Goal: Check status: Check status

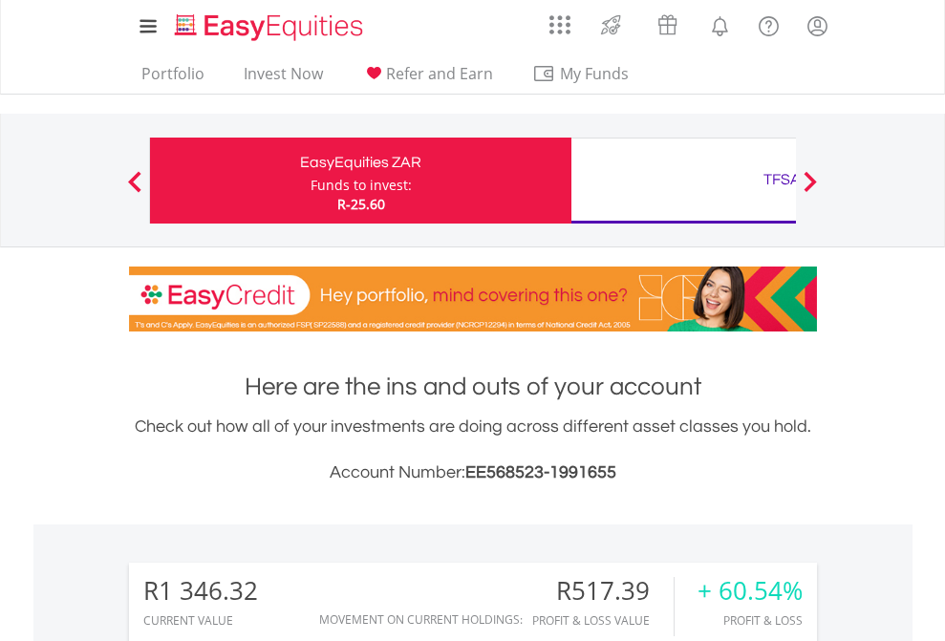
scroll to position [183, 300]
click at [311, 181] on div "Funds to invest:" at bounding box center [361, 185] width 101 height 19
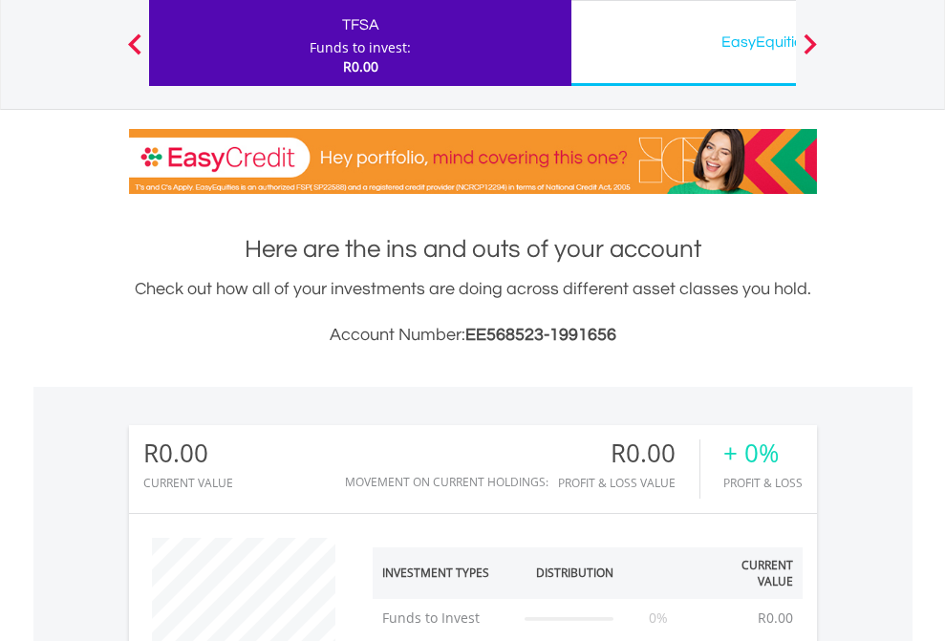
click at [683, 43] on div "EasyEquities USD" at bounding box center [782, 42] width 398 height 27
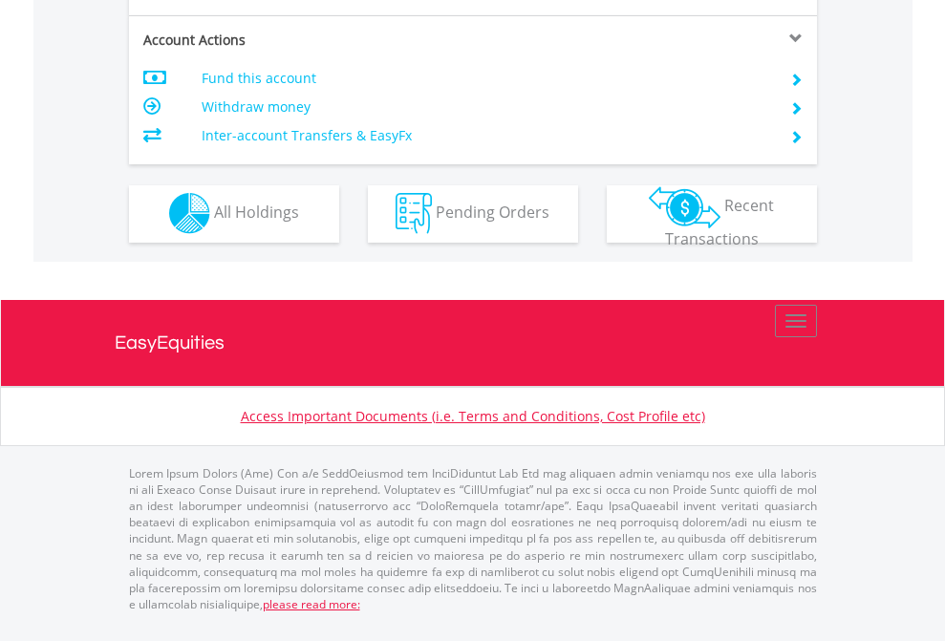
scroll to position [1787, 0]
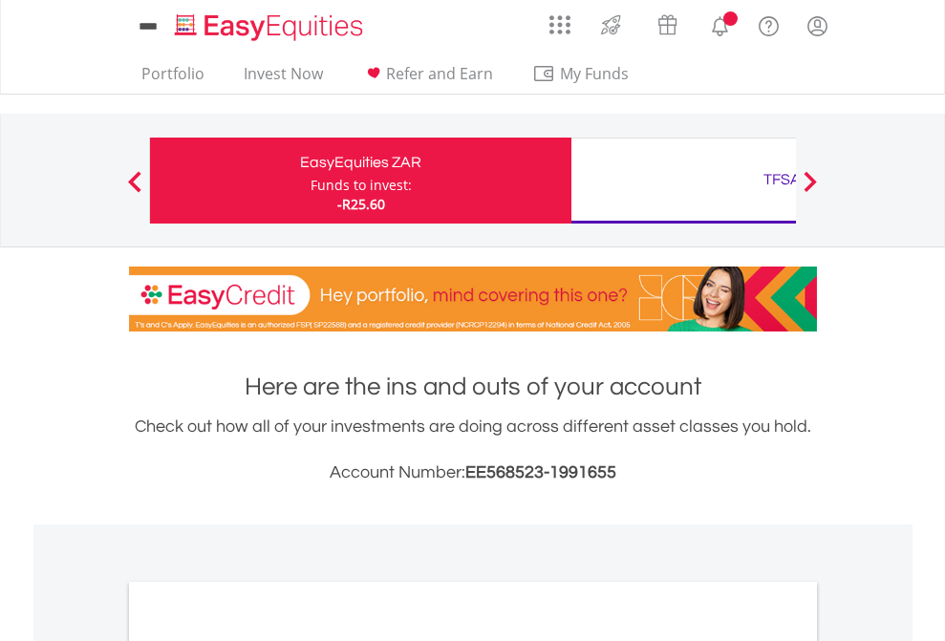
scroll to position [1149, 0]
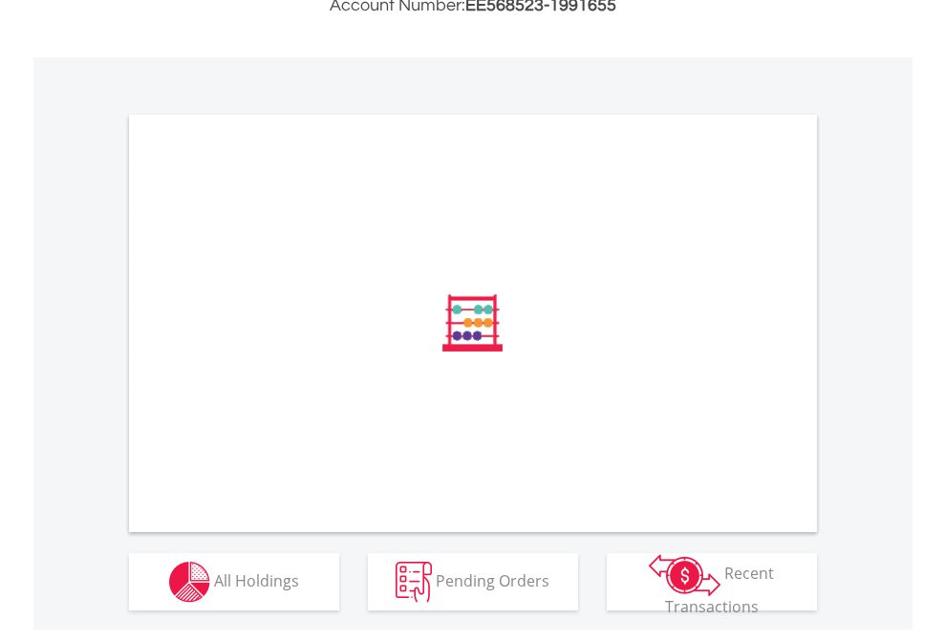
click at [214, 591] on span "All Holdings" at bounding box center [256, 580] width 85 height 21
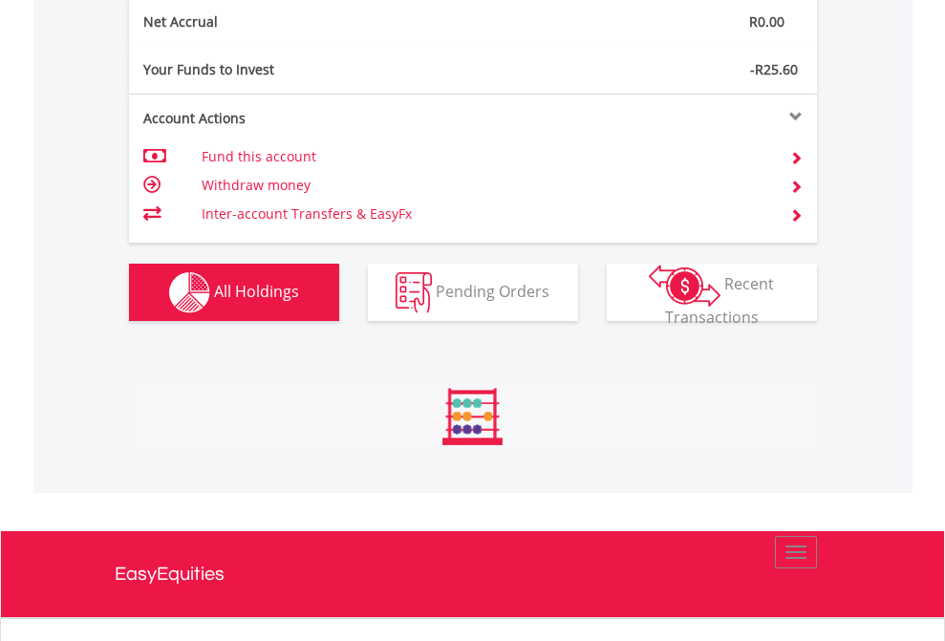
scroll to position [183, 300]
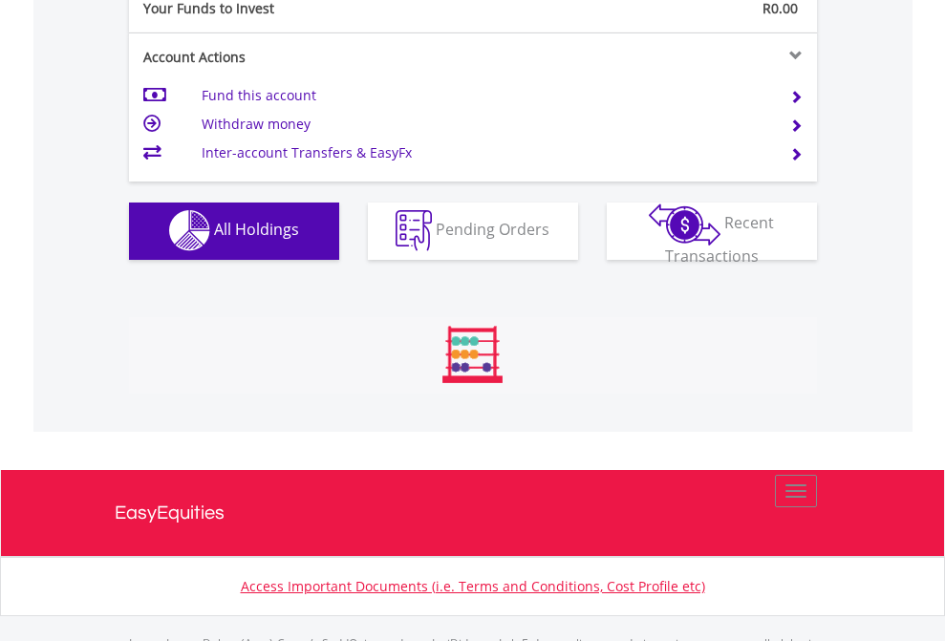
scroll to position [1892, 0]
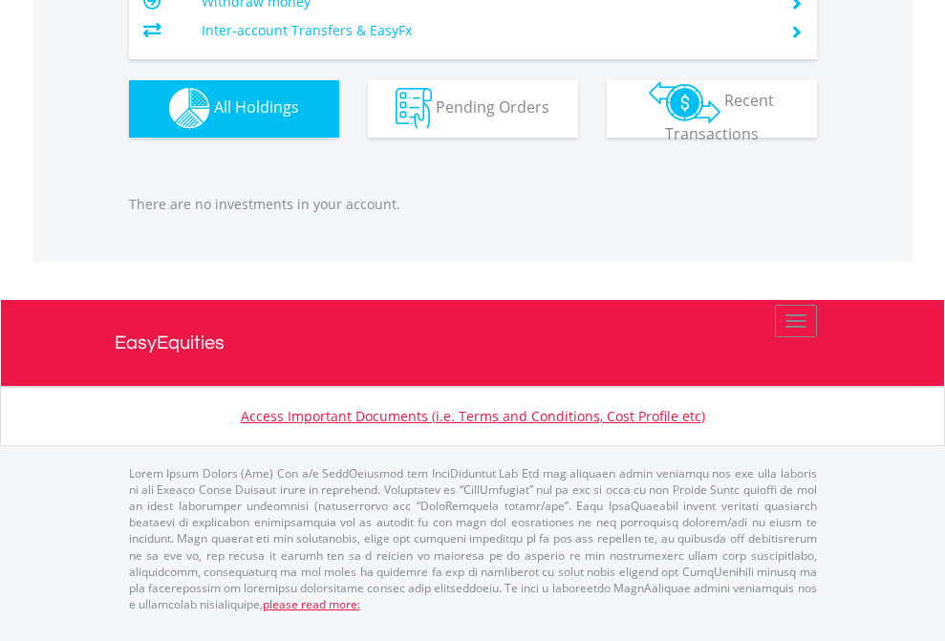
scroll to position [183, 300]
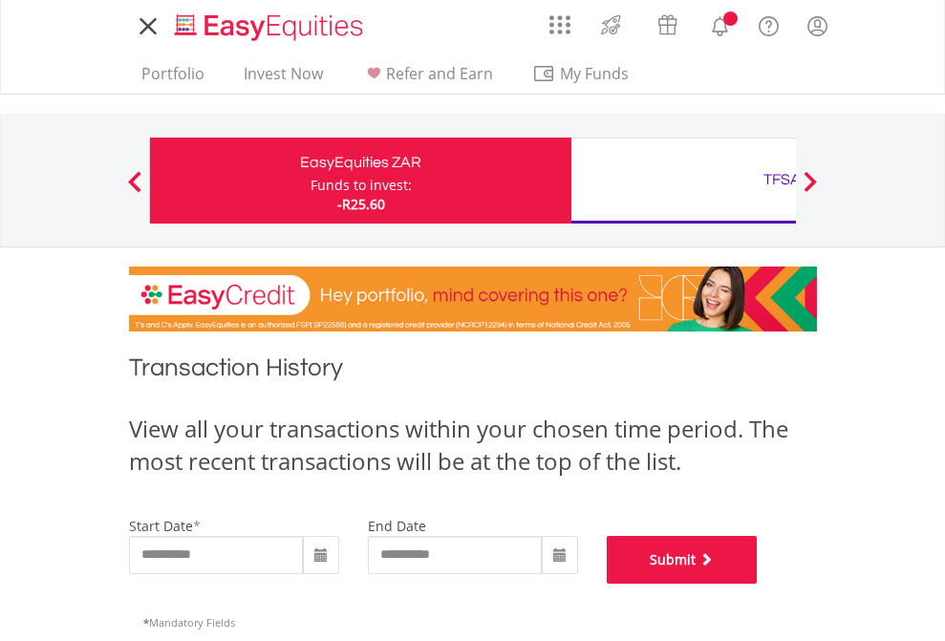
click at [758, 584] on button "Submit" at bounding box center [682, 560] width 151 height 48
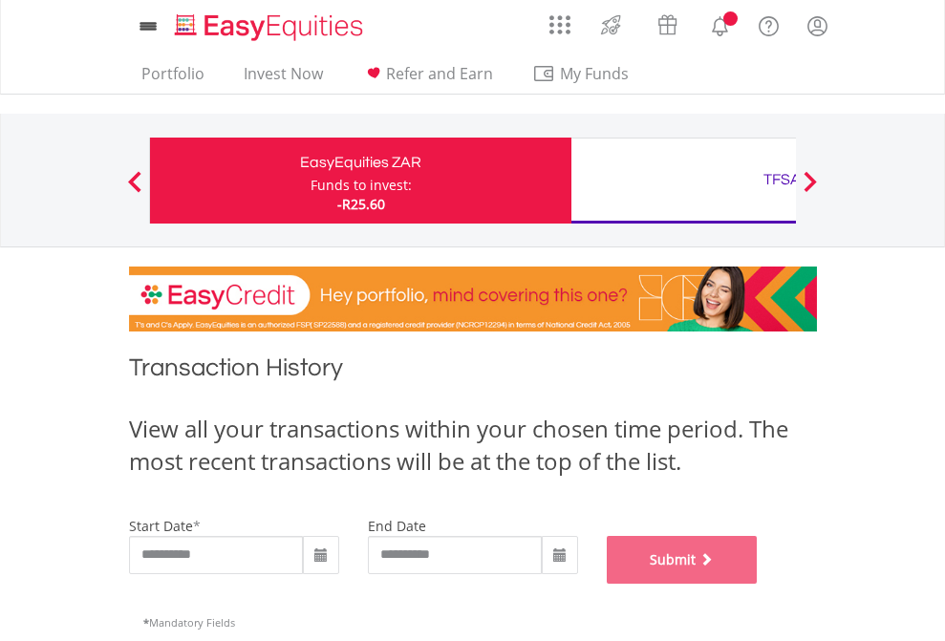
scroll to position [775, 0]
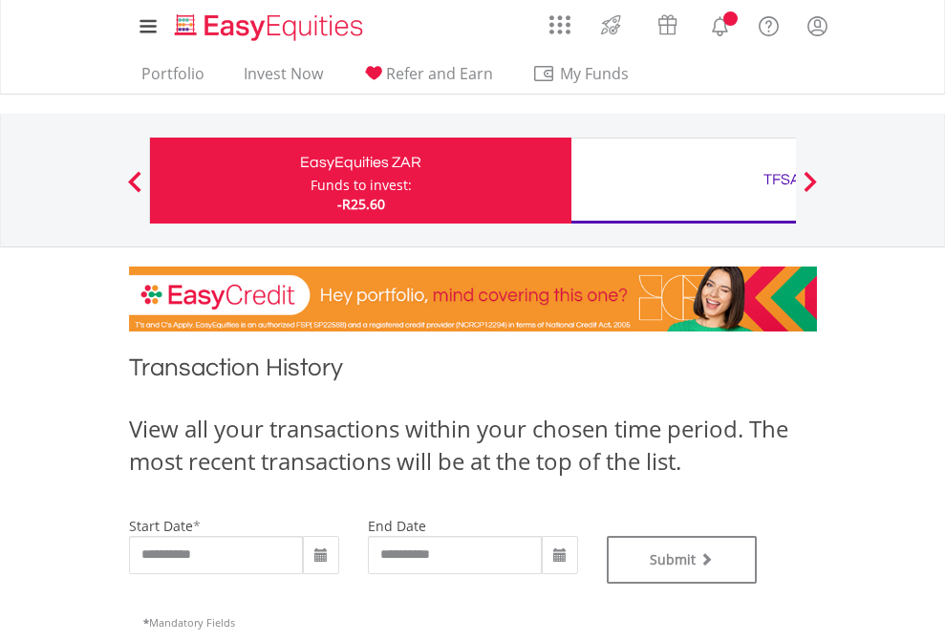
click at [683, 181] on div "TFSA" at bounding box center [782, 179] width 398 height 27
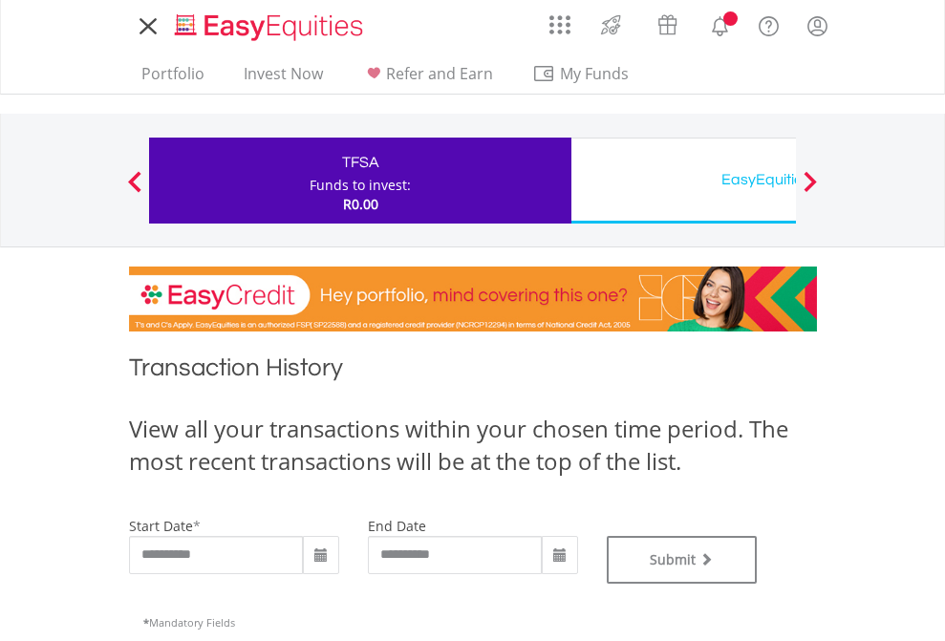
type input "**********"
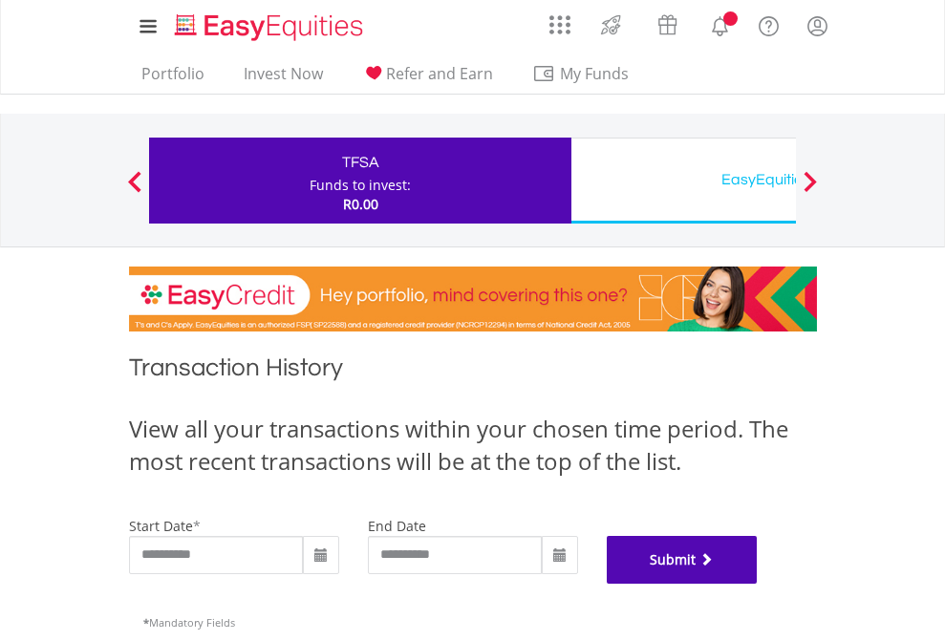
click at [758, 584] on button "Submit" at bounding box center [682, 560] width 151 height 48
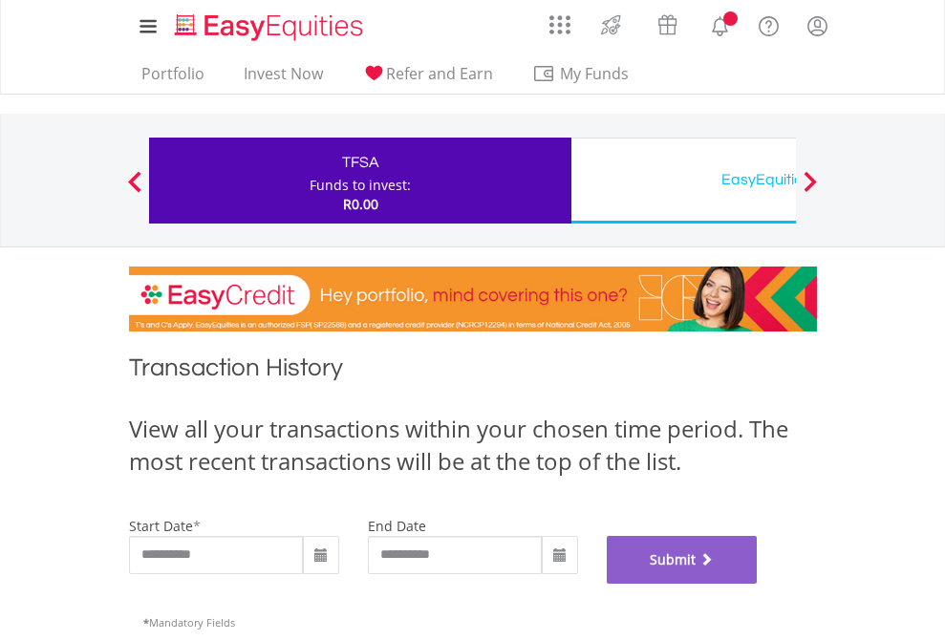
scroll to position [775, 0]
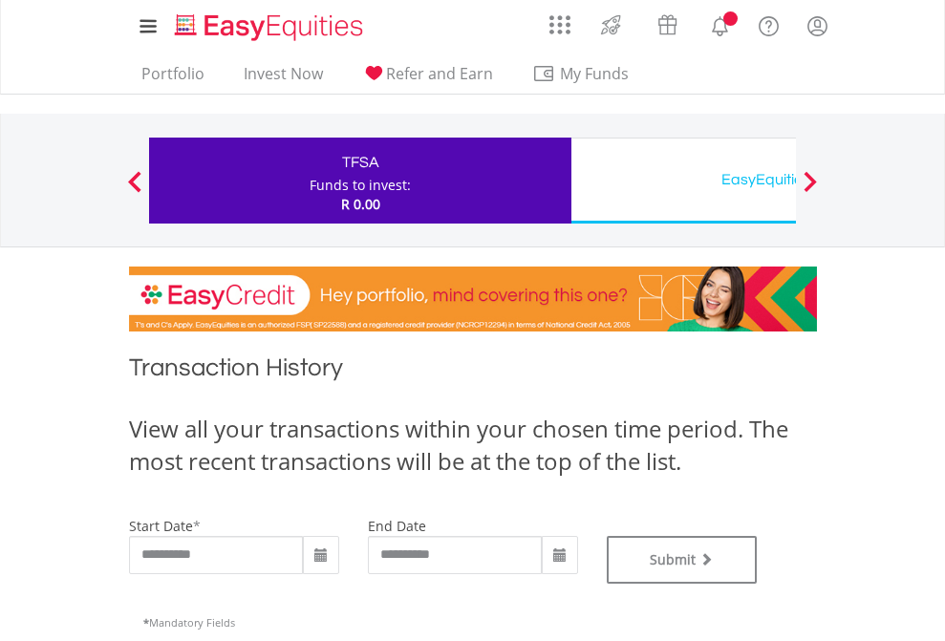
click at [683, 181] on div "EasyEquities USD" at bounding box center [782, 179] width 398 height 27
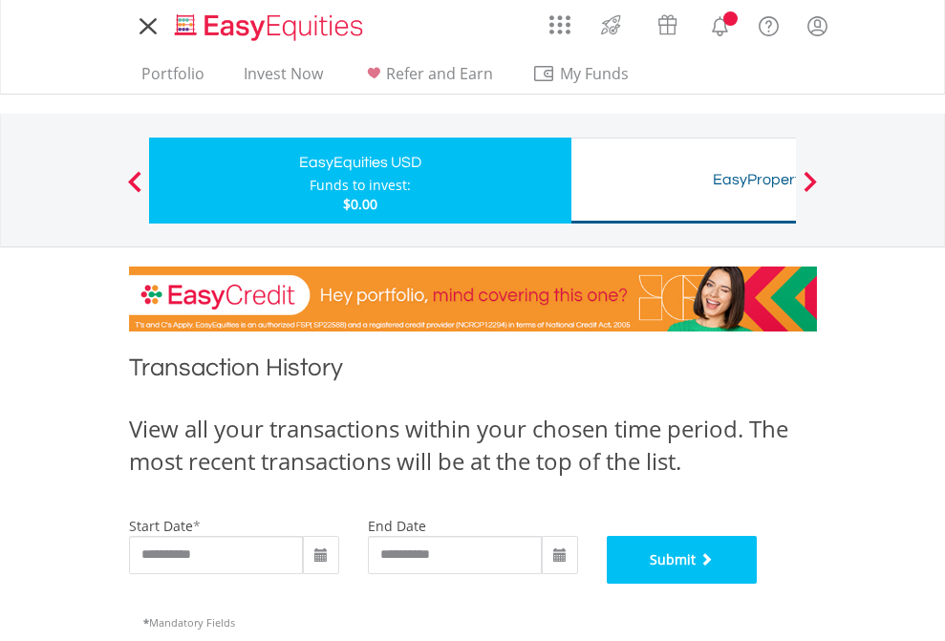
click at [758, 584] on button "Submit" at bounding box center [682, 560] width 151 height 48
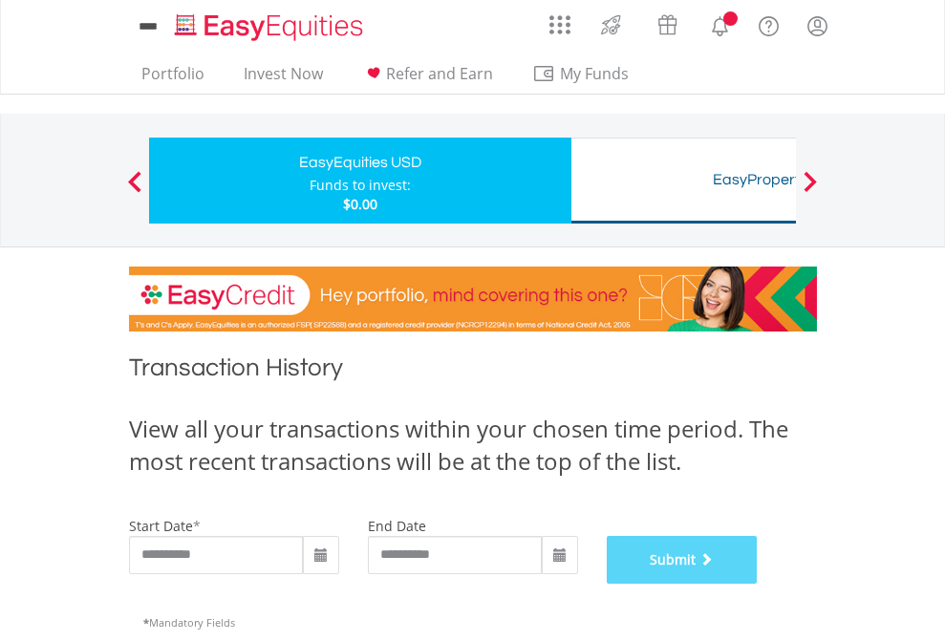
scroll to position [775, 0]
